Goal: Information Seeking & Learning: Find specific fact

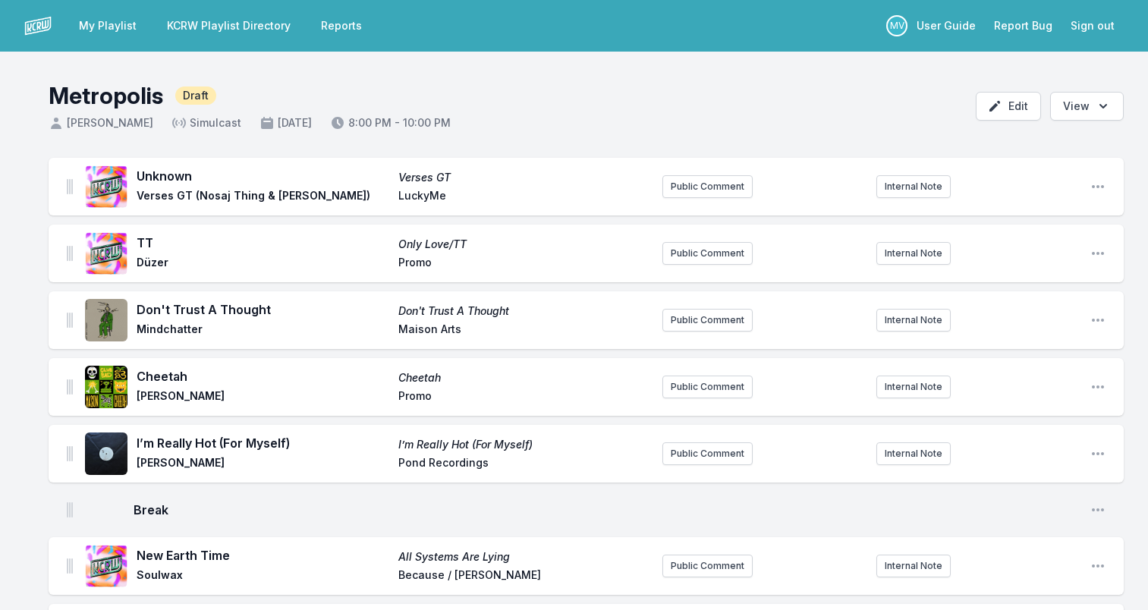
scroll to position [2124, 0]
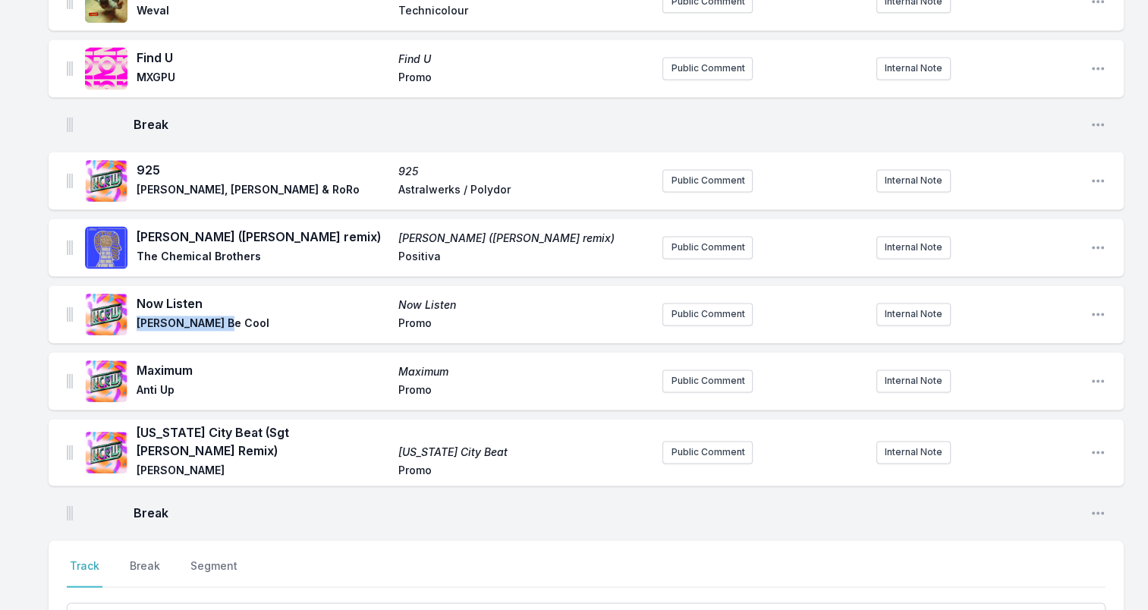
drag, startPoint x: 139, startPoint y: 319, endPoint x: 308, endPoint y: 319, distance: 169.1
click at [308, 319] on span "[PERSON_NAME] Be Cool" at bounding box center [263, 325] width 253 height 18
click at [168, 369] on span "Maximum" at bounding box center [263, 370] width 253 height 18
copy span "Maximum"
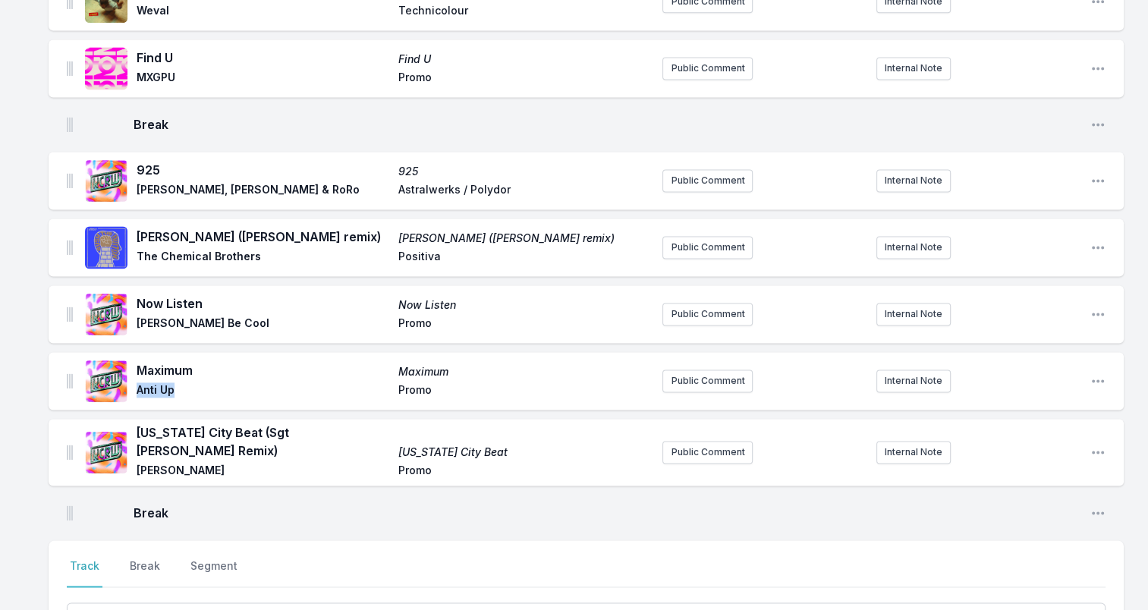
drag, startPoint x: 146, startPoint y: 385, endPoint x: 174, endPoint y: 385, distance: 28.1
click at [174, 385] on span "Anti Up" at bounding box center [263, 391] width 253 height 18
copy span "Anti Up"
click at [336, 435] on span "[US_STATE] City Beat (Sgt [PERSON_NAME] Remix)" at bounding box center [263, 441] width 253 height 36
drag, startPoint x: 360, startPoint y: 436, endPoint x: 124, endPoint y: 432, distance: 235.2
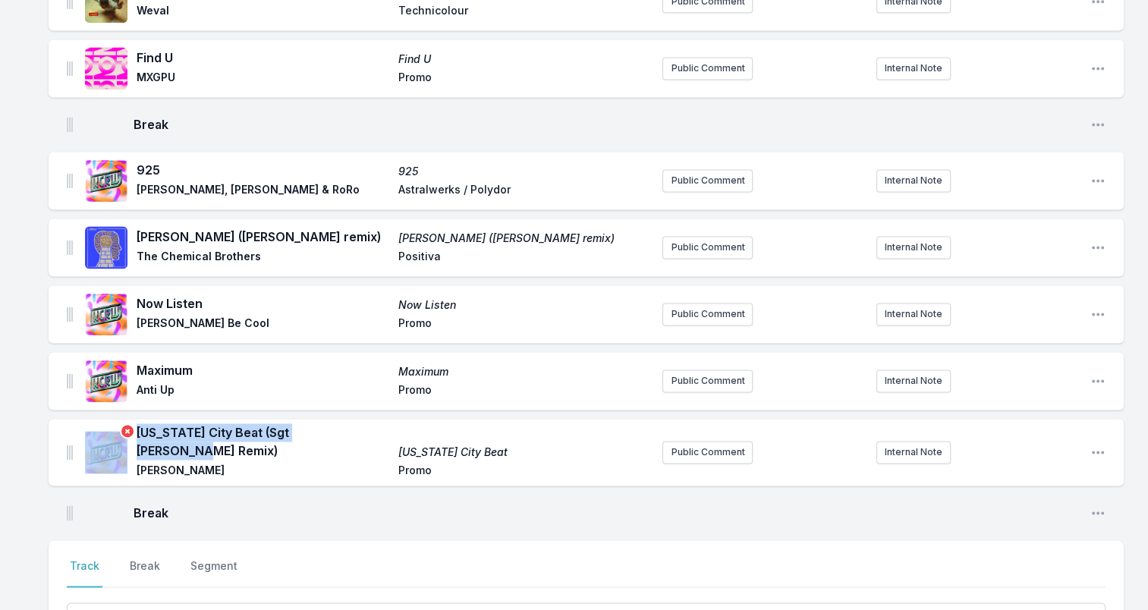
click at [124, 432] on div "[US_STATE] City Beat (Sgt [PERSON_NAME] Remix) [US_STATE] City Beat [PERSON_NAM…" at bounding box center [367, 452] width 565 height 58
drag, startPoint x: 124, startPoint y: 432, endPoint x: 294, endPoint y: 436, distance: 169.2
copy div "[US_STATE] City Beat (Sgt [PERSON_NAME] Remix)"
drag, startPoint x: 140, startPoint y: 452, endPoint x: 239, endPoint y: 457, distance: 99.5
click at [239, 463] on span "[PERSON_NAME]" at bounding box center [263, 472] width 253 height 18
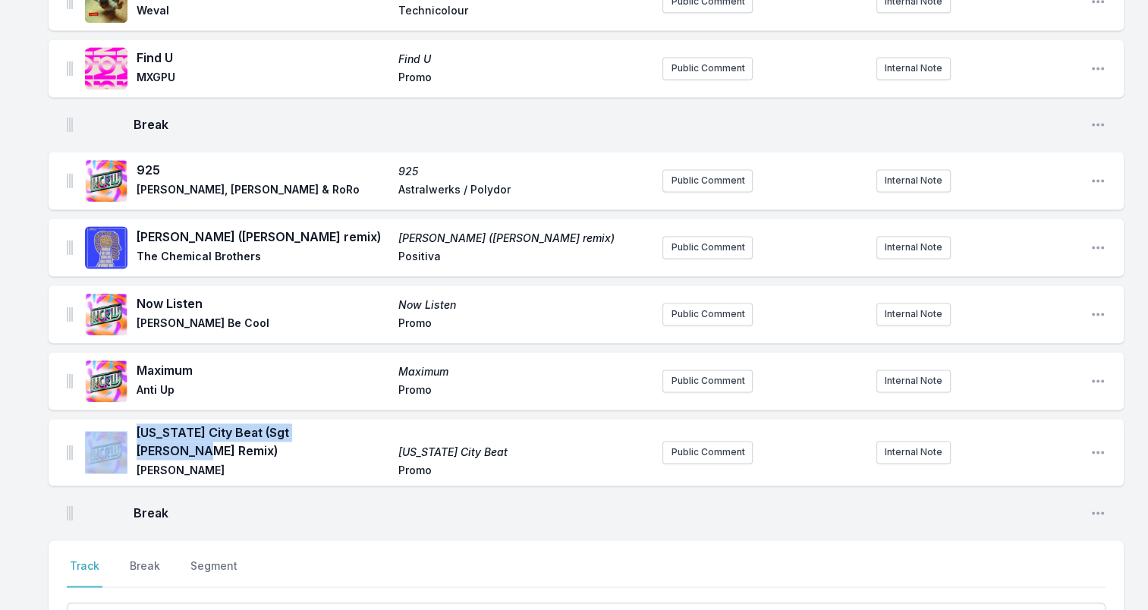
drag, startPoint x: 239, startPoint y: 457, endPoint x: 223, endPoint y: 457, distance: 15.9
copy span "[PERSON_NAME]"
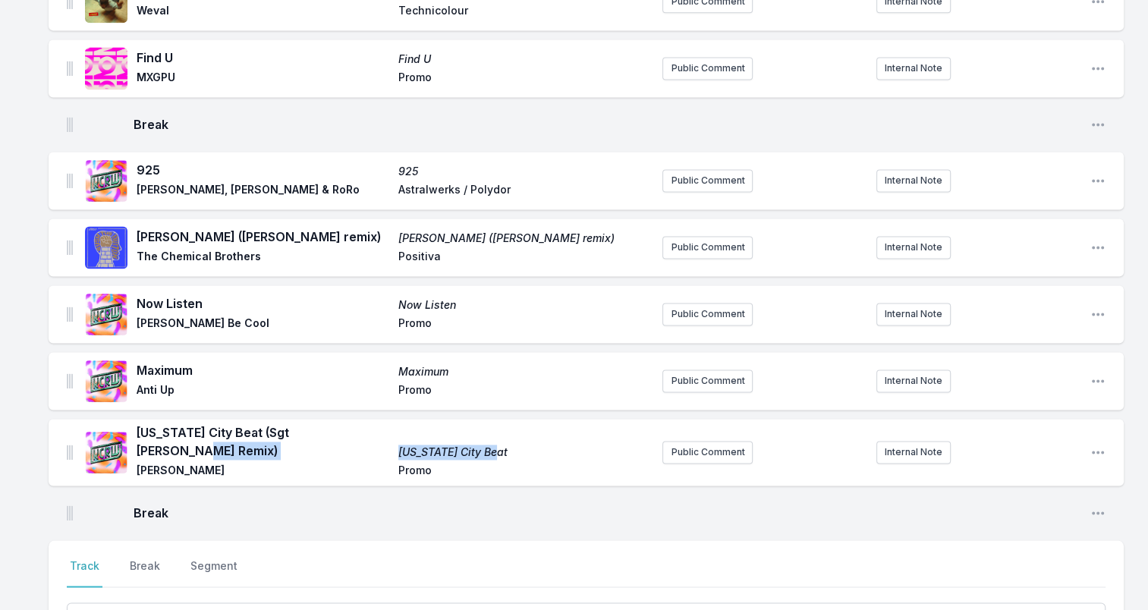
drag, startPoint x: 492, startPoint y: 432, endPoint x: 390, endPoint y: 433, distance: 102.4
click at [390, 433] on div "[US_STATE] City Beat (Sgt [PERSON_NAME] Remix) [US_STATE] City Beat [PERSON_NAM…" at bounding box center [393, 452] width 513 height 58
drag, startPoint x: 390, startPoint y: 433, endPoint x: 402, endPoint y: 429, distance: 12.7
copy div "[US_STATE] City Beat"
